Goal: Information Seeking & Learning: Learn about a topic

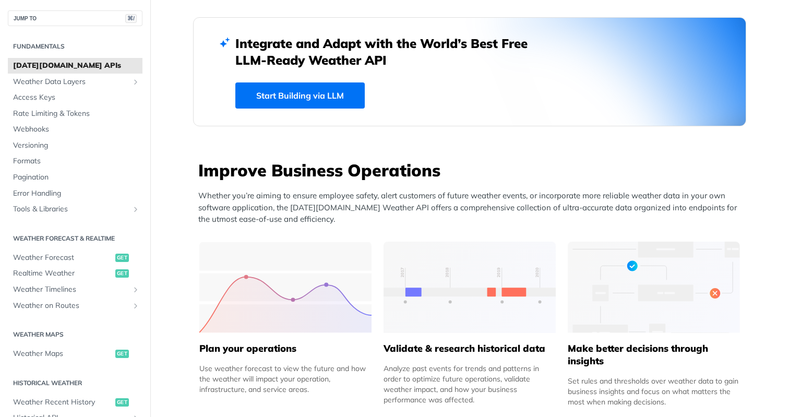
scroll to position [105, 0]
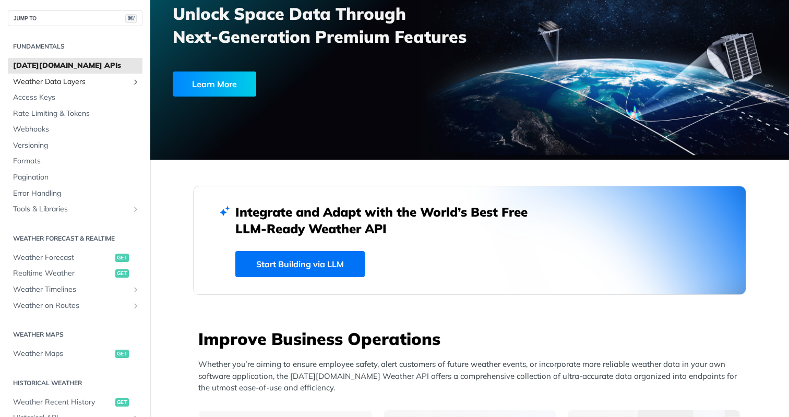
click at [79, 79] on span "Weather Data Layers" at bounding box center [71, 82] width 116 height 10
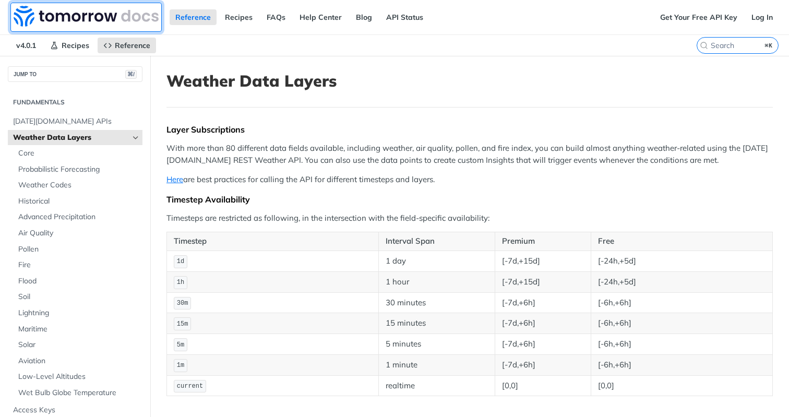
click at [87, 20] on img at bounding box center [86, 16] width 145 height 21
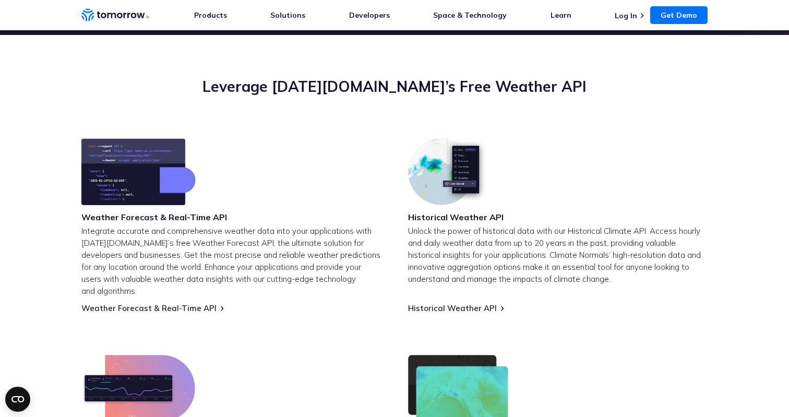
scroll to position [231, 0]
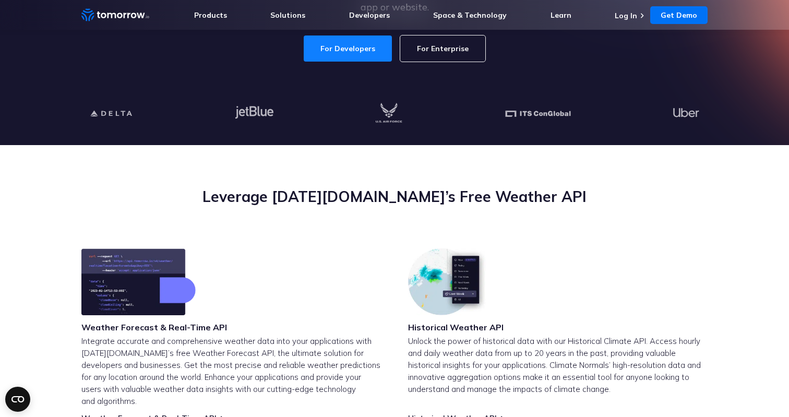
click at [342, 43] on link "For Developers" at bounding box center [348, 48] width 88 height 26
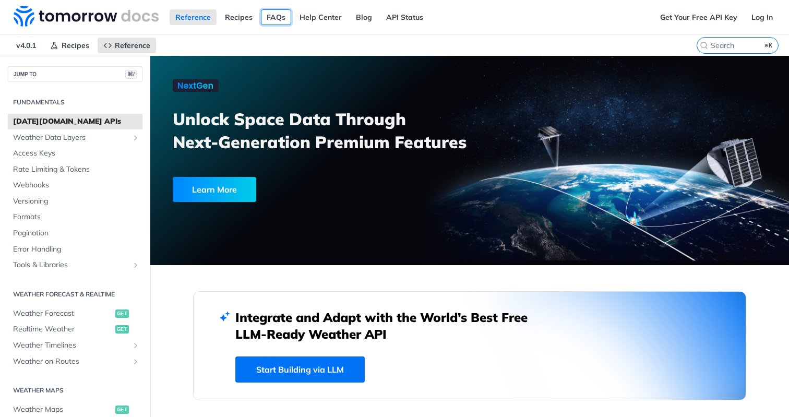
click at [279, 19] on link "FAQs" at bounding box center [276, 17] width 30 height 16
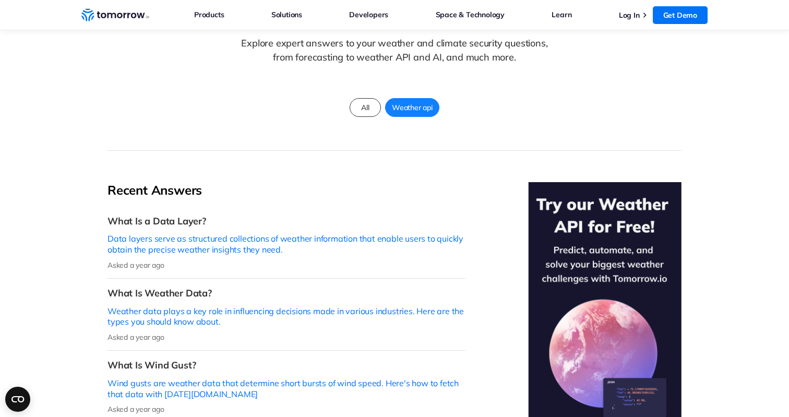
scroll to position [152, 0]
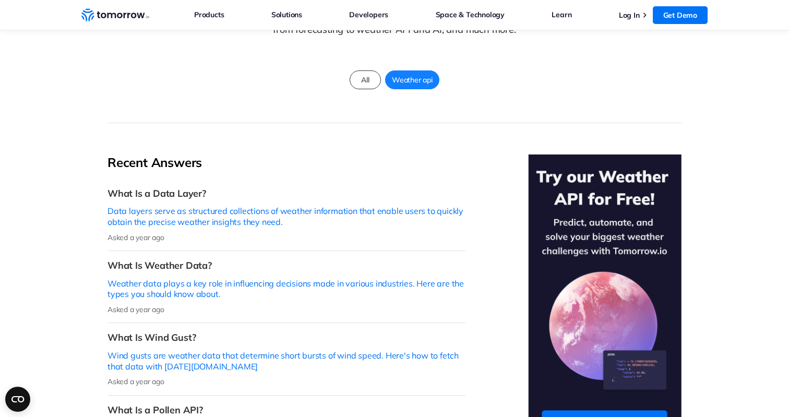
click at [640, 190] on img at bounding box center [604, 307] width 153 height 306
